Goal: Task Accomplishment & Management: Complete application form

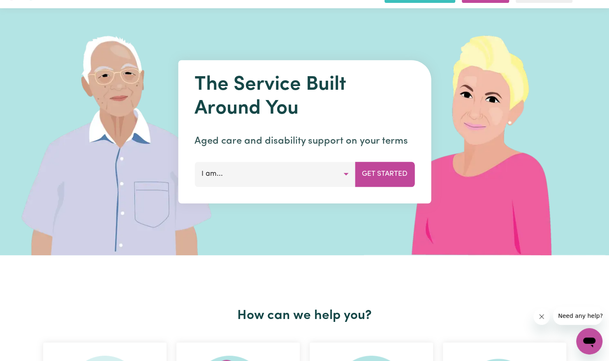
scroll to position [21, 0]
click at [343, 178] on button "I am..." at bounding box center [275, 174] width 161 height 25
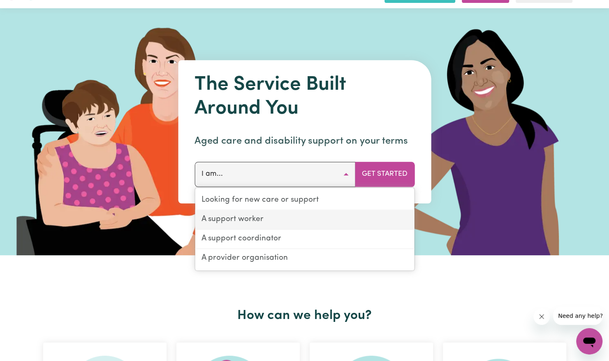
click at [258, 221] on link "A support worker" at bounding box center [304, 219] width 219 height 19
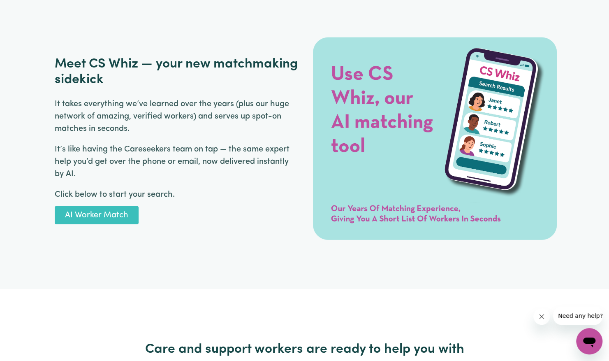
scroll to position [1202, 0]
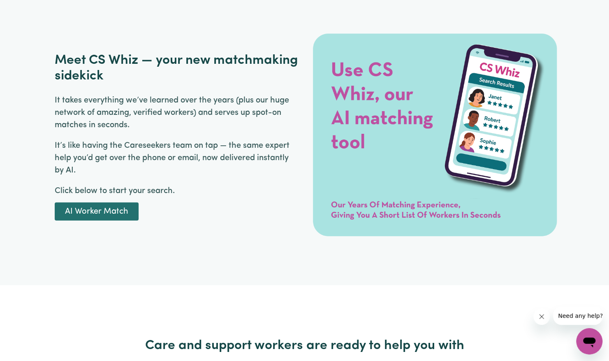
click at [114, 215] on link "AI Worker Match" at bounding box center [97, 211] width 84 height 18
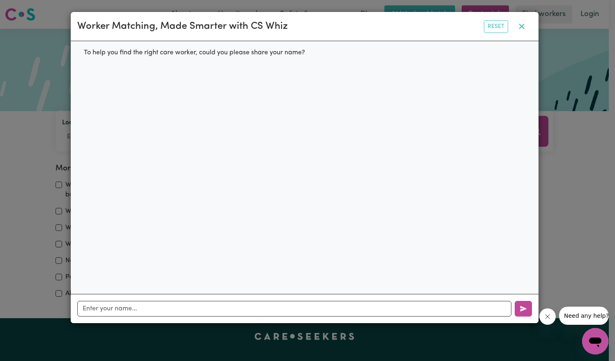
click at [527, 30] on button "button" at bounding box center [522, 27] width 21 height 16
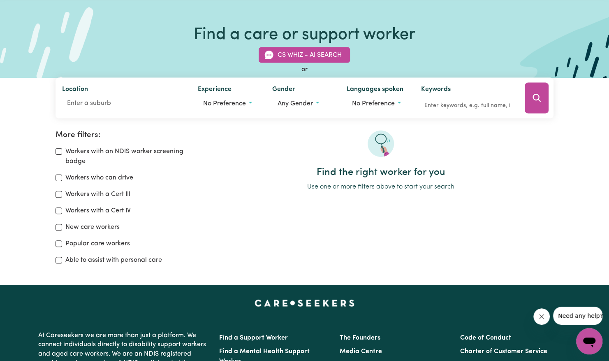
scroll to position [37, 0]
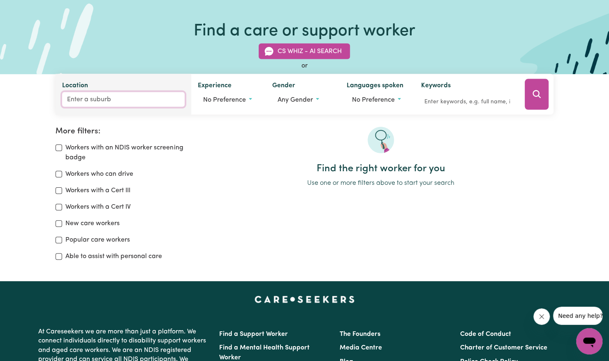
click at [119, 102] on input "Location" at bounding box center [123, 99] width 123 height 15
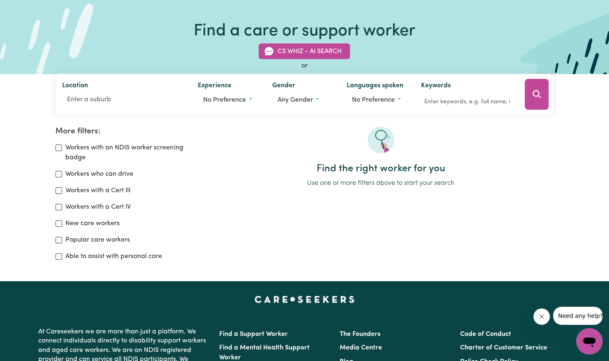
click at [550, 220] on div "Find the right worker for you Use one or more filters above to start your search" at bounding box center [380, 197] width 355 height 141
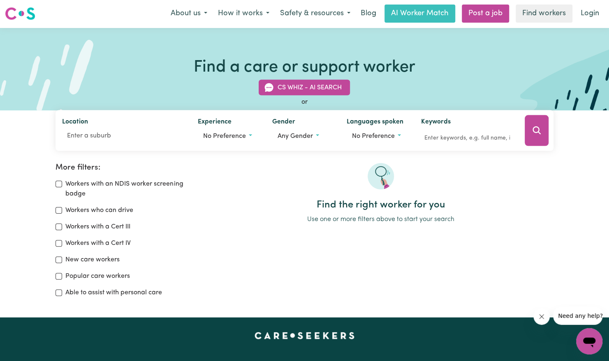
scroll to position [0, 0]
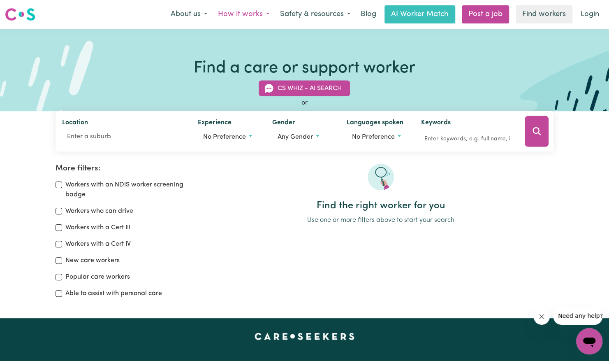
click at [243, 15] on button "How it works" at bounding box center [244, 14] width 62 height 17
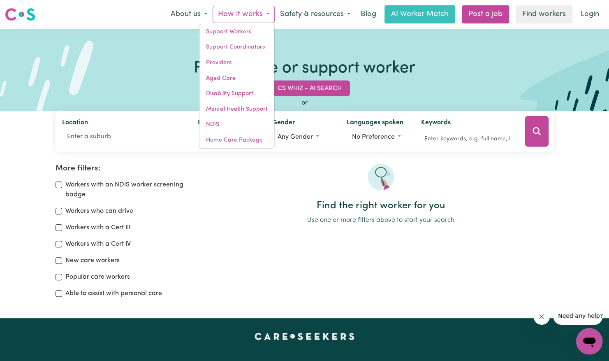
click at [30, 15] on img at bounding box center [20, 14] width 30 height 15
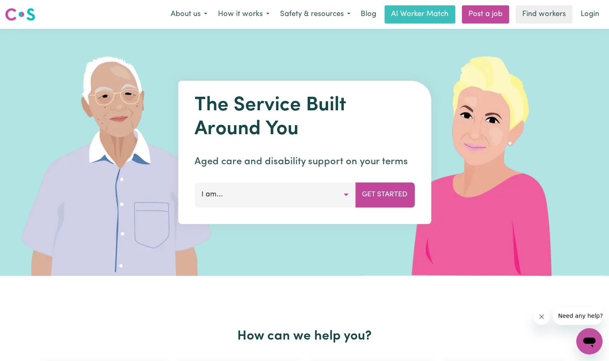
click at [342, 198] on button "I am..." at bounding box center [275, 194] width 161 height 25
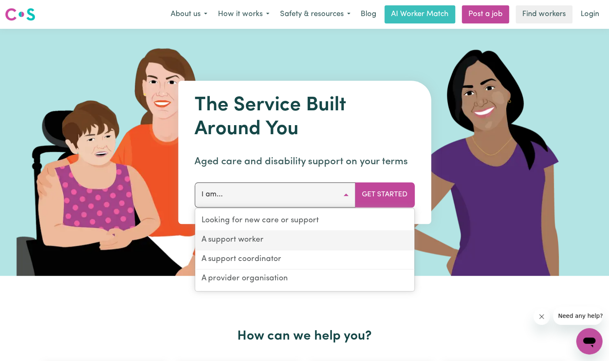
click at [331, 241] on link "A support worker" at bounding box center [304, 240] width 219 height 19
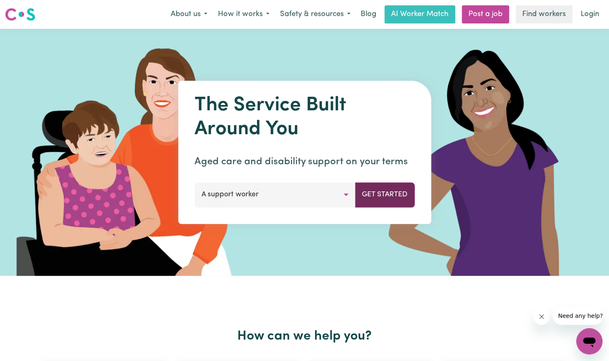
click at [392, 202] on button "Get Started" at bounding box center [385, 194] width 60 height 25
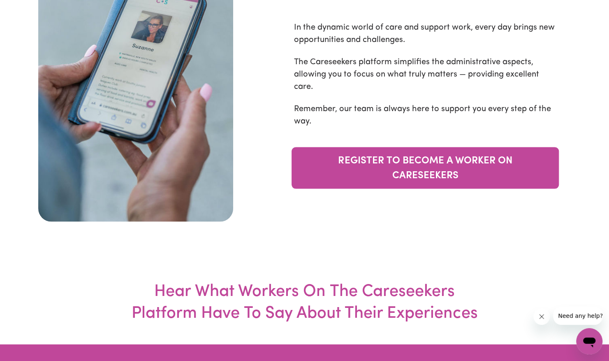
scroll to position [2723, 0]
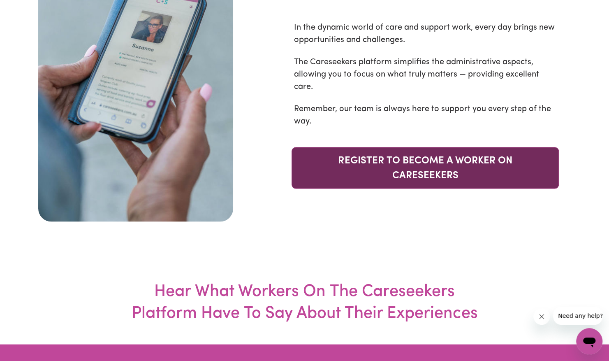
click at [512, 188] on link "REGISTER TO BECOME A WORKER ON CARESEEKERS" at bounding box center [425, 168] width 267 height 42
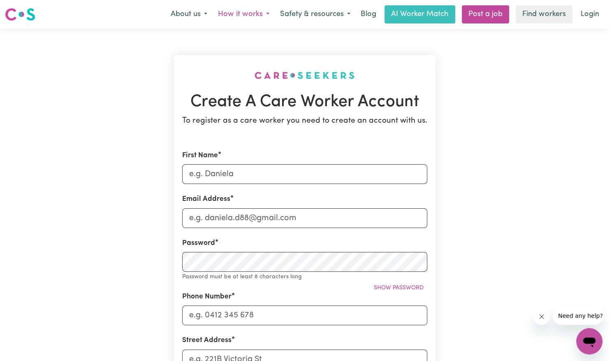
click at [255, 13] on button "How it works" at bounding box center [244, 14] width 62 height 17
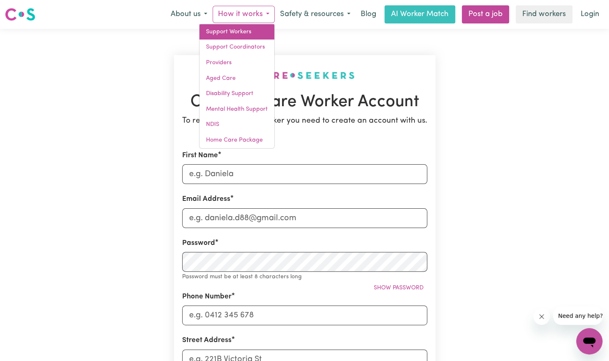
click at [245, 38] on link "Support Workers" at bounding box center [236, 32] width 75 height 16
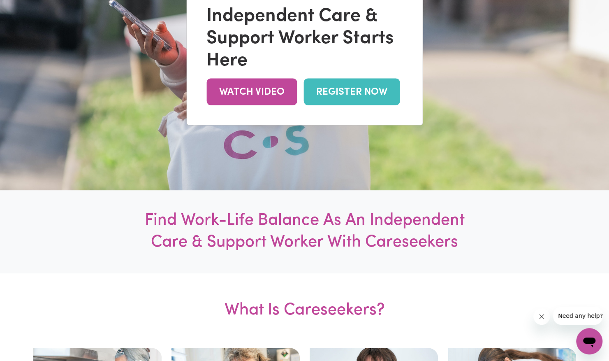
scroll to position [200, 0]
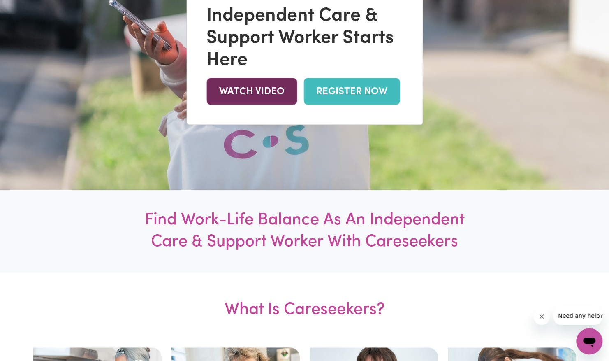
click at [261, 98] on link "WATCH VIDEO" at bounding box center [251, 91] width 90 height 27
